Goal: Navigation & Orientation: Go to known website

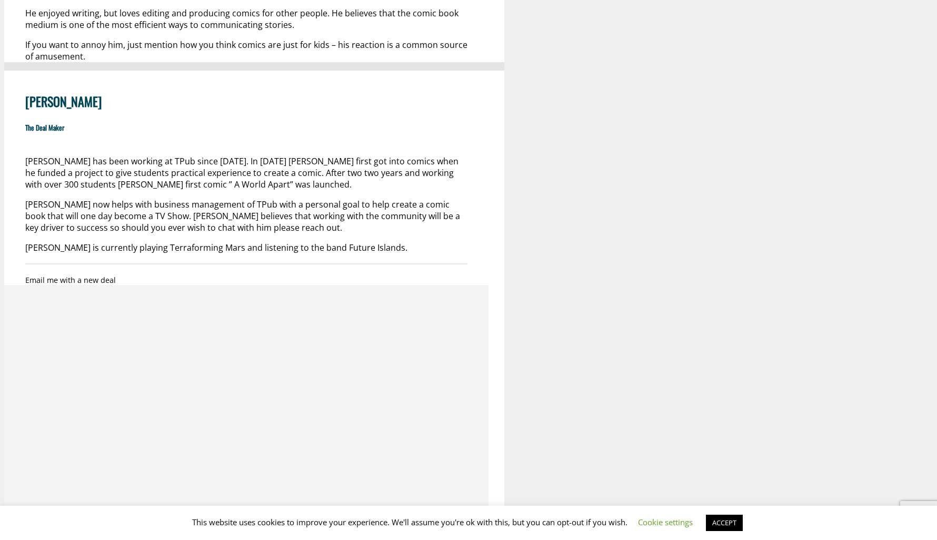
scroll to position [713, 0]
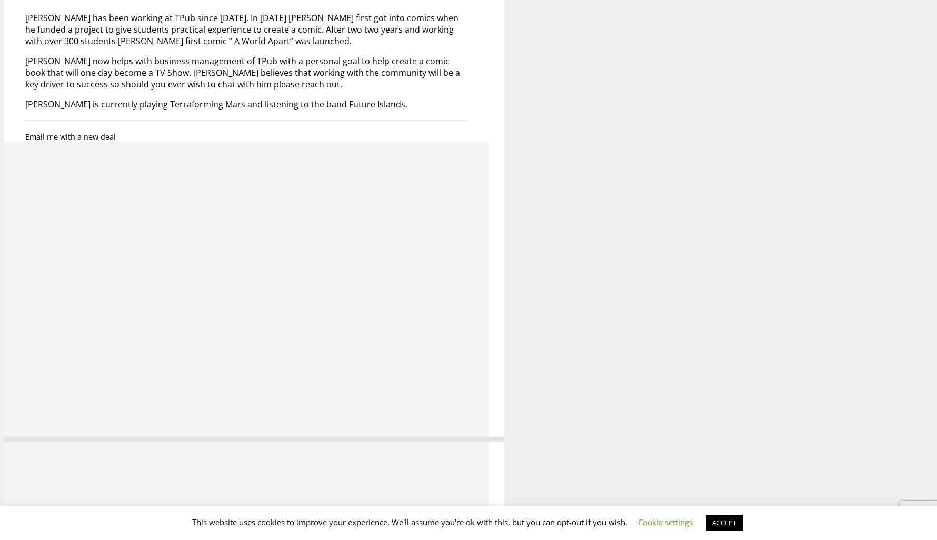
scroll to position [1052, 0]
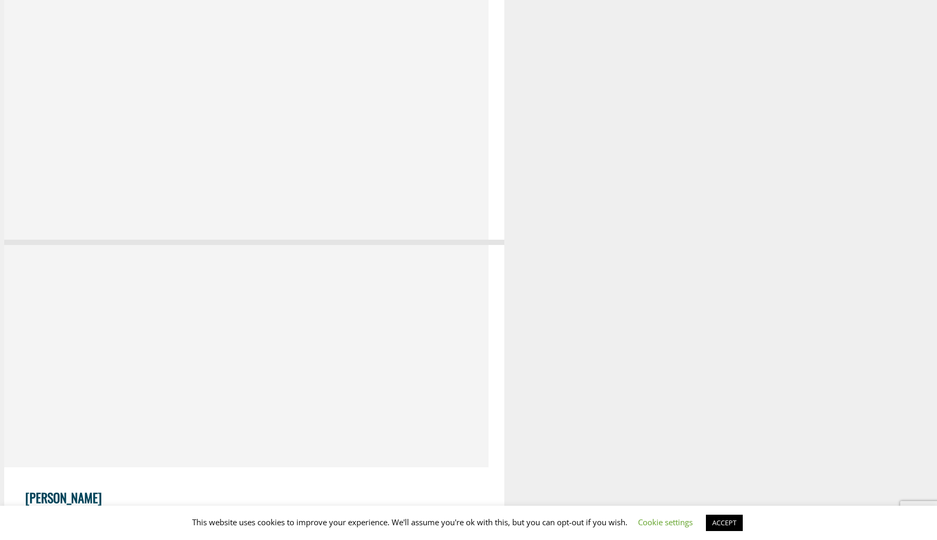
click at [722, 526] on link "ACCEPT" at bounding box center [724, 522] width 37 height 16
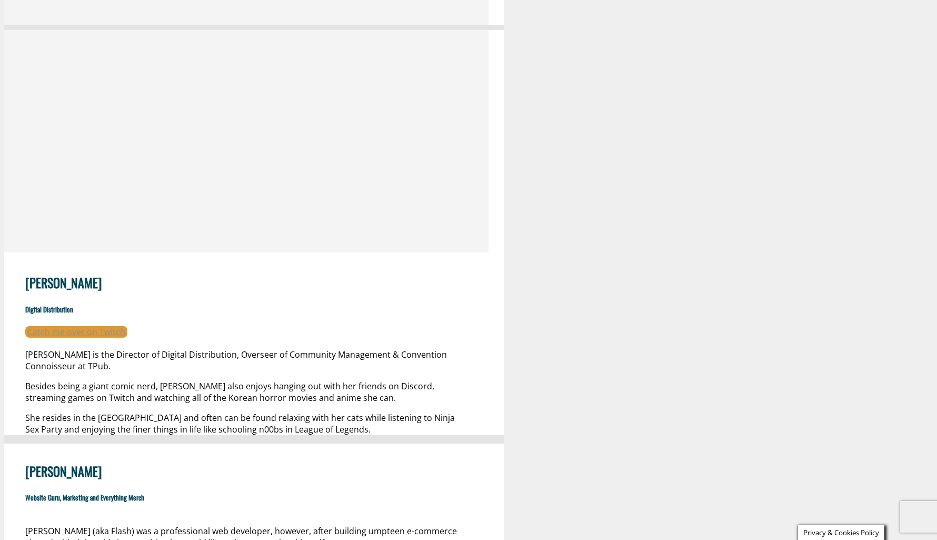
scroll to position [1268, 0]
click at [83, 325] on span "Catch me over on Twitch" at bounding box center [76, 331] width 98 height 12
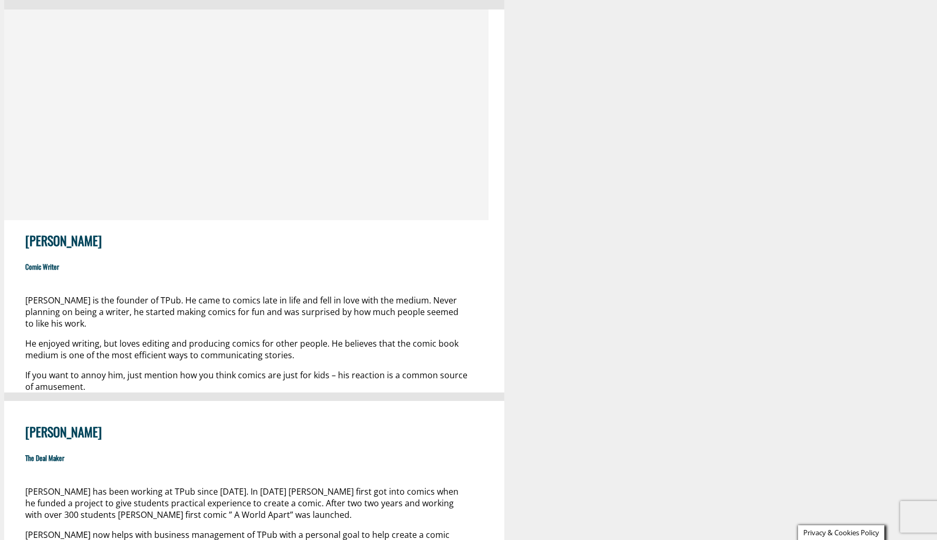
scroll to position [412, 0]
